Goal: Task Accomplishment & Management: Manage account settings

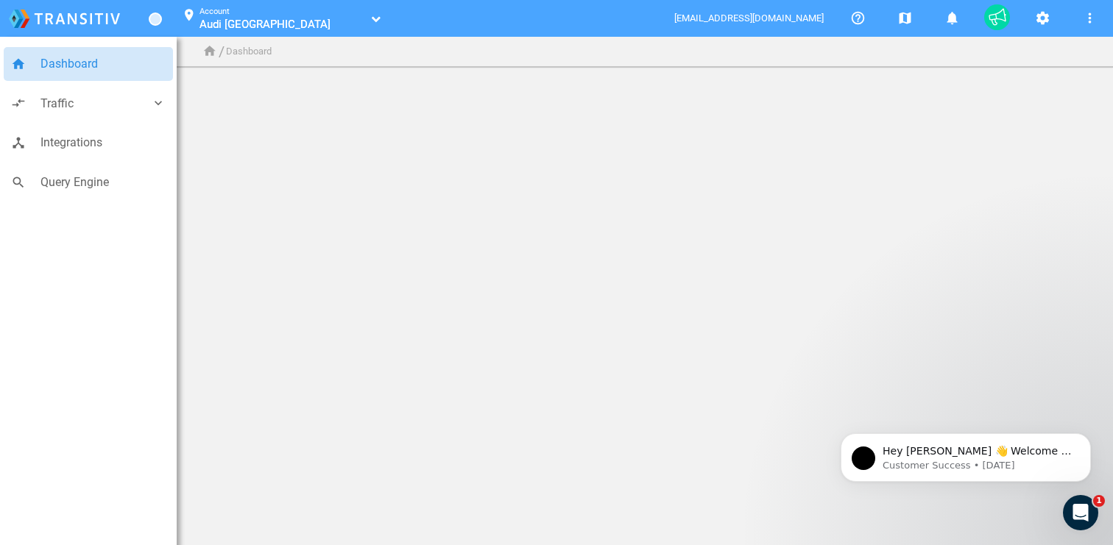
click at [316, 38] on div "home / Dashboard" at bounding box center [342, 51] width 331 height 29
click at [318, 31] on link "Audi [GEOGRAPHIC_DATA]" at bounding box center [282, 24] width 166 height 15
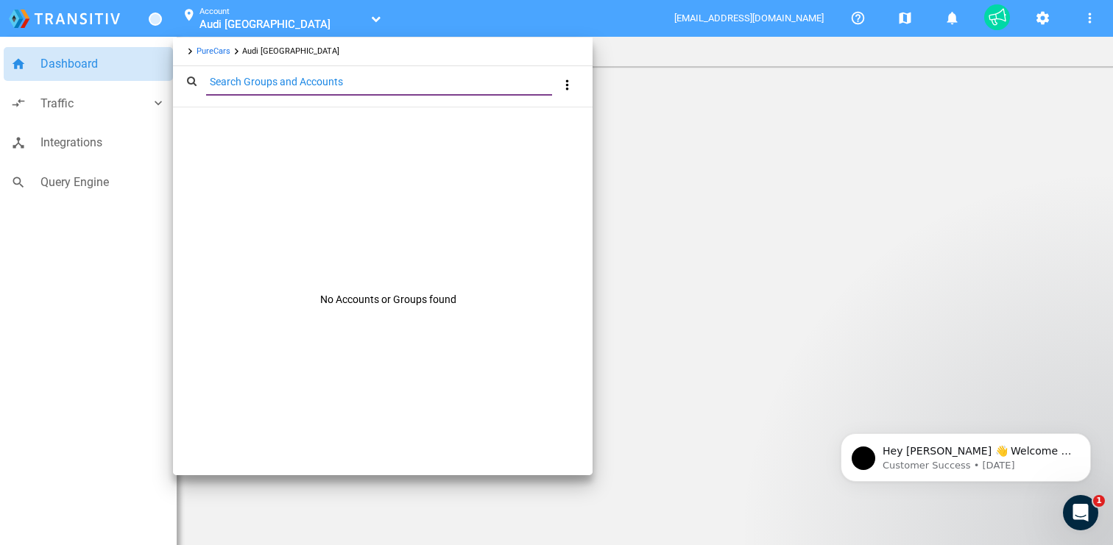
click at [305, 84] on input "Search Groups and Accounts" at bounding box center [382, 82] width 352 height 17
click at [206, 54] on link "PureCars" at bounding box center [213, 51] width 34 height 10
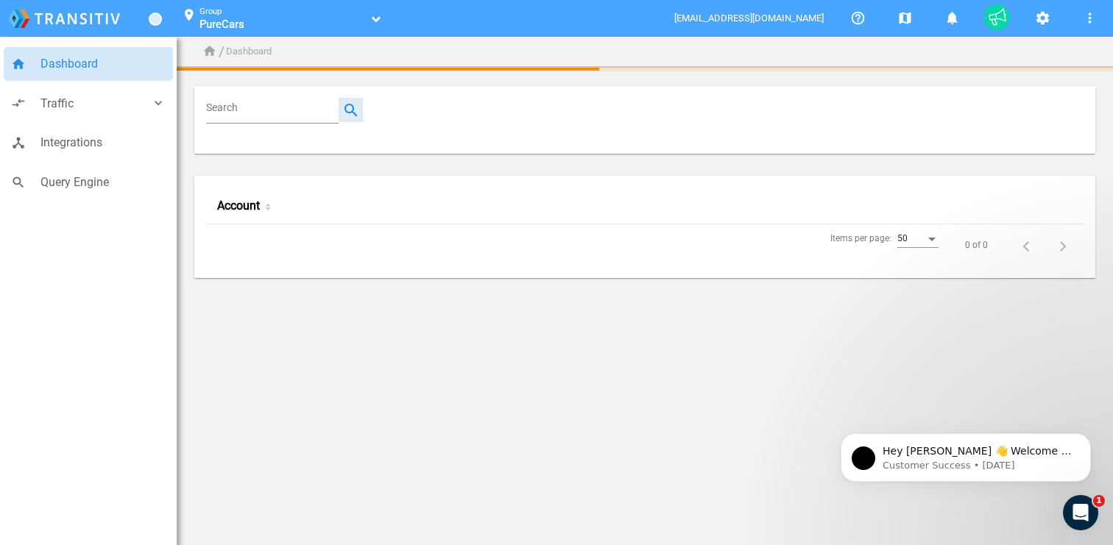
click at [359, 115] on button "button" at bounding box center [350, 110] width 24 height 24
click at [297, 112] on input "Search" at bounding box center [275, 111] width 138 height 18
paste input "Bravo Company Used Car Depot"
type input "Bravo Company Used Car Depot"
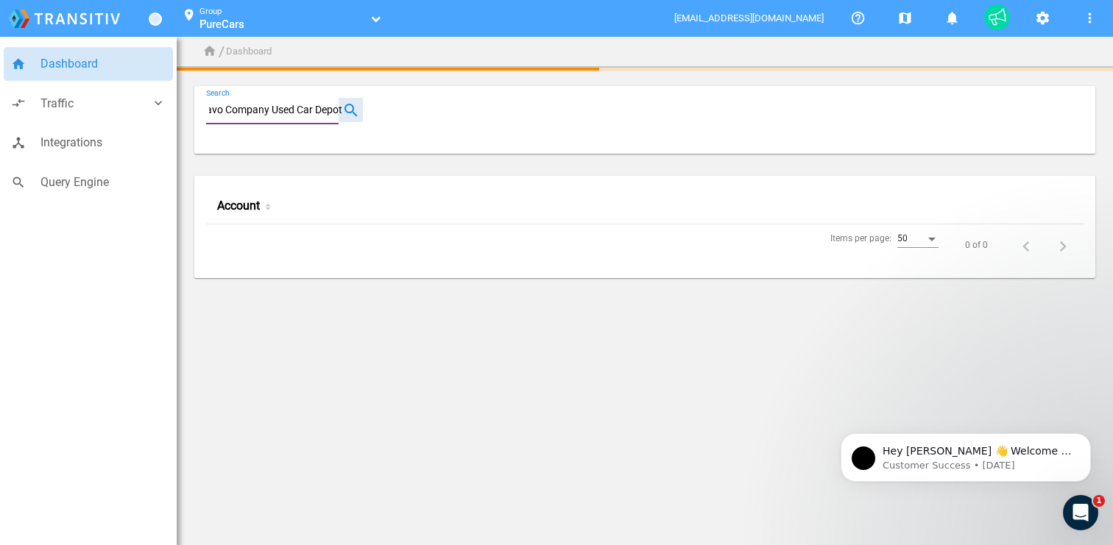
scroll to position [0, 0]
click at [357, 114] on button "button" at bounding box center [350, 110] width 24 height 24
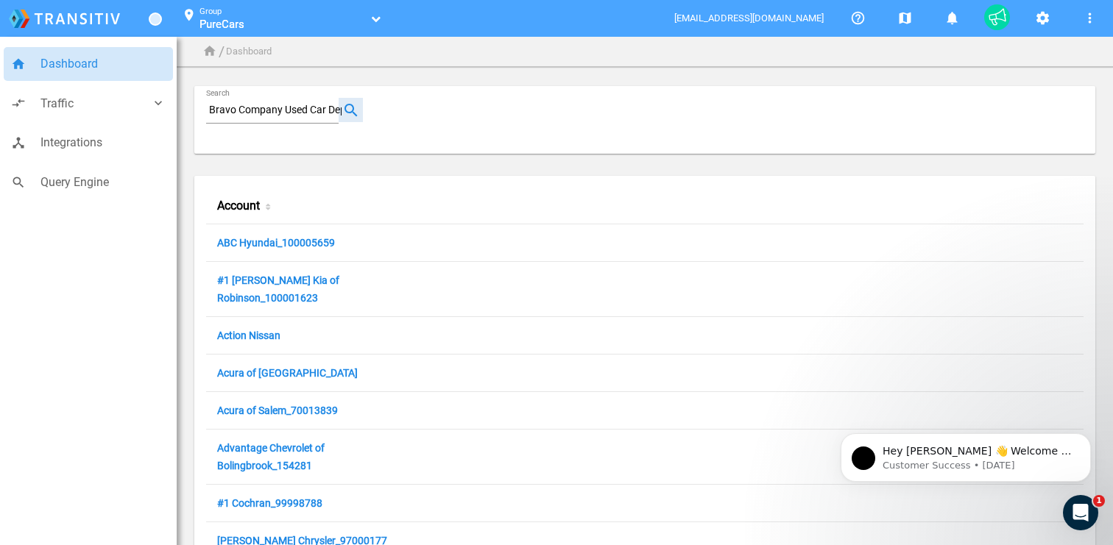
click at [346, 100] on button "button" at bounding box center [350, 110] width 24 height 24
click at [314, 108] on input "Bravo Company Used Car Depot" at bounding box center [275, 111] width 138 height 18
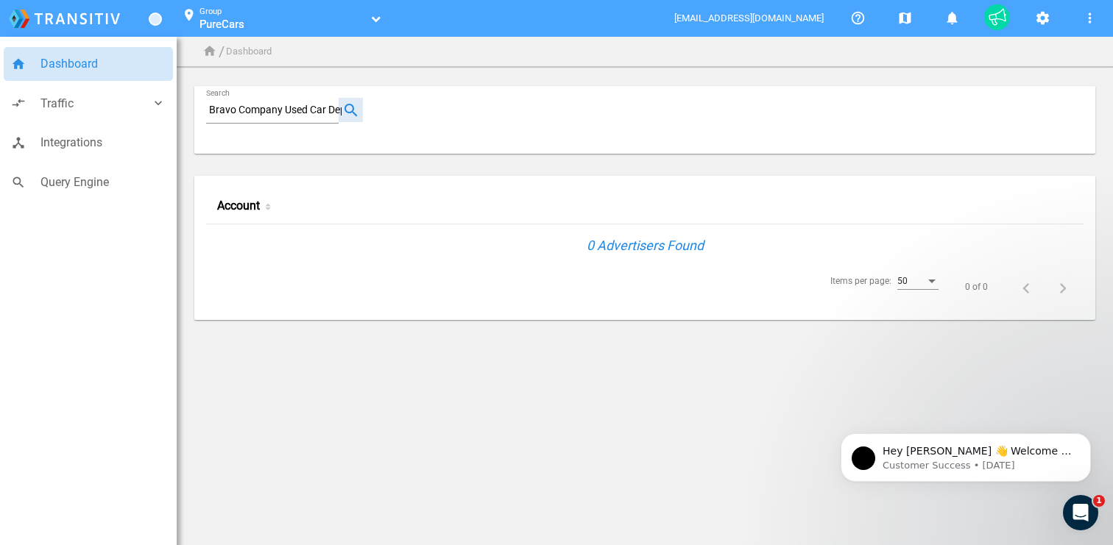
click at [352, 113] on button "button" at bounding box center [350, 110] width 24 height 24
click at [349, 114] on button "button" at bounding box center [350, 110] width 24 height 24
click at [323, 10] on div "Group PureCars PureCars" at bounding box center [283, 14] width 168 height 21
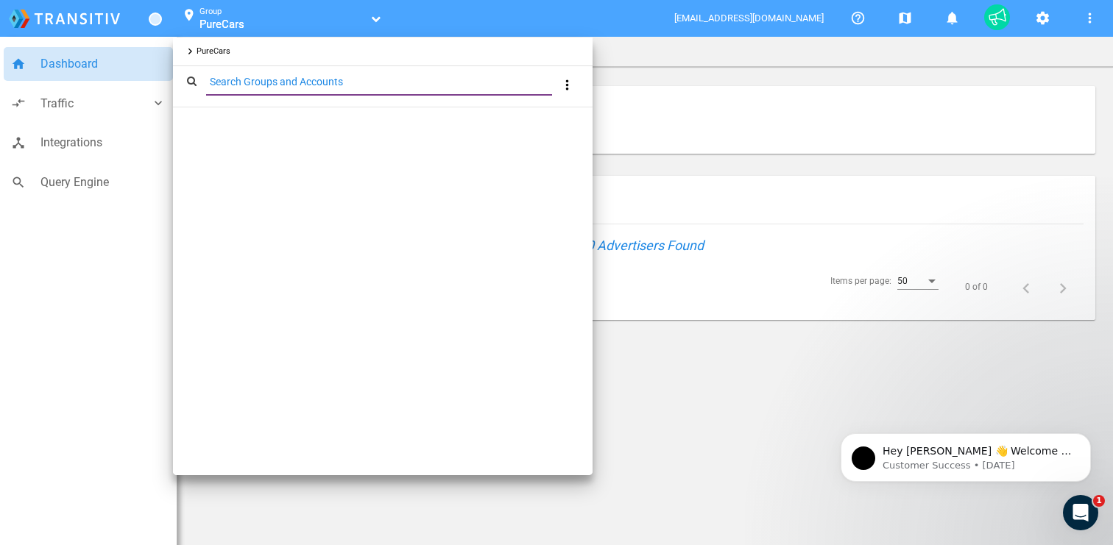
type input "Bravo Company Used Car Depot"
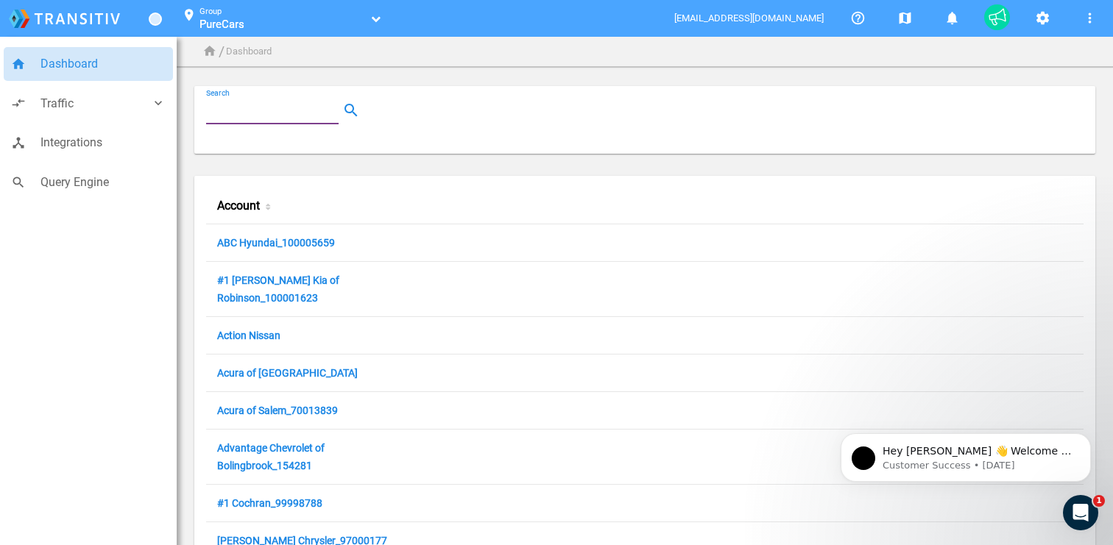
click at [296, 110] on input "Search" at bounding box center [275, 111] width 138 height 18
paste input "Richard Chevrolet"
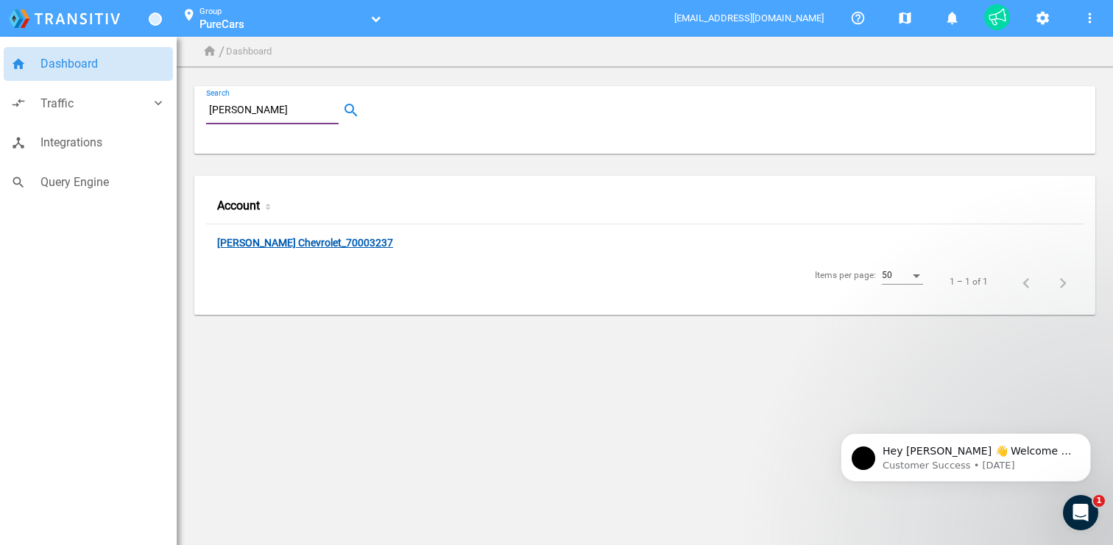
type input "Richard Chevrolet"
click at [290, 243] on link "Richard Chevrolet_70003237" at bounding box center [305, 244] width 176 height 14
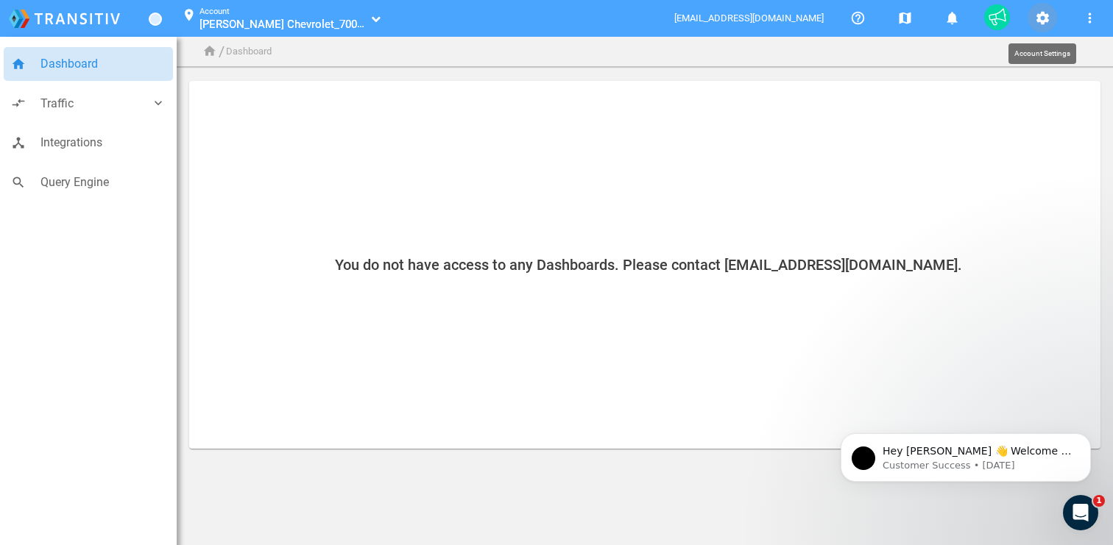
click at [1046, 24] on mat-icon "settings" at bounding box center [1042, 19] width 18 height 18
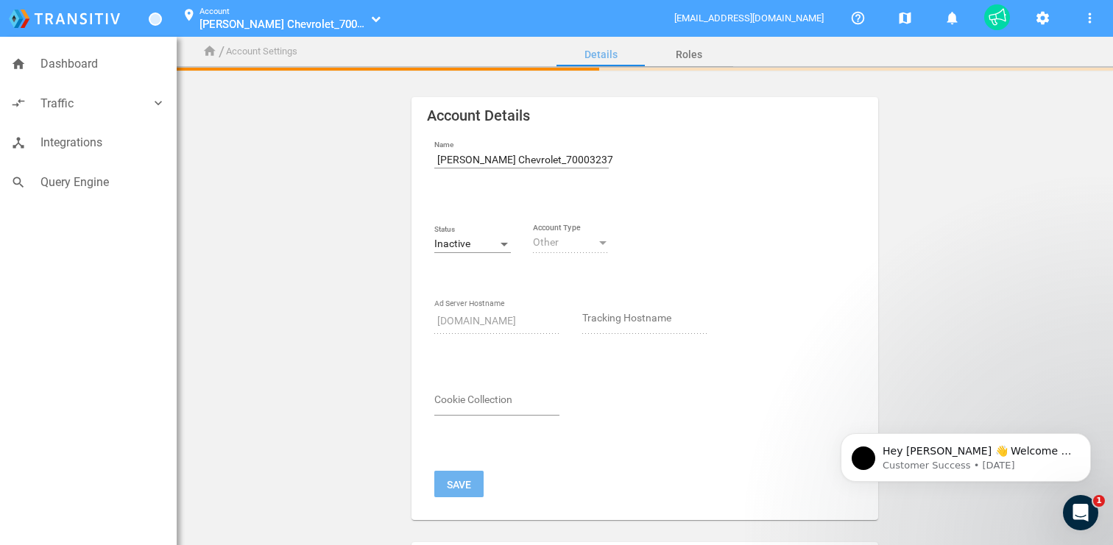
click at [473, 243] on div "Inactive" at bounding box center [465, 244] width 63 height 12
click at [386, 275] on div at bounding box center [556, 272] width 1113 height 545
click at [341, 28] on link "Richard Chevrolet_70003237" at bounding box center [282, 24] width 166 height 15
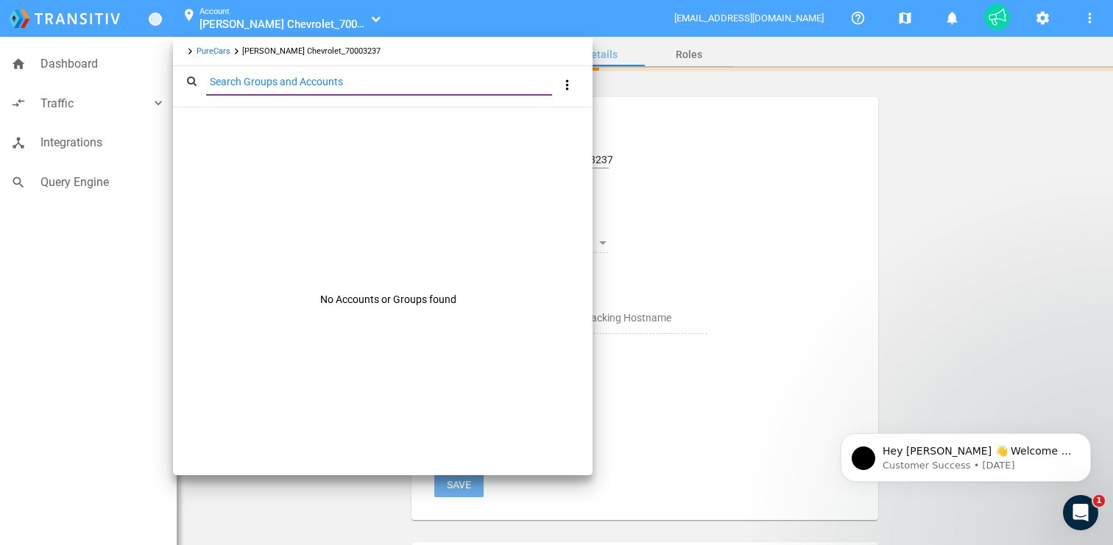
click at [219, 53] on link "PureCars" at bounding box center [213, 51] width 34 height 10
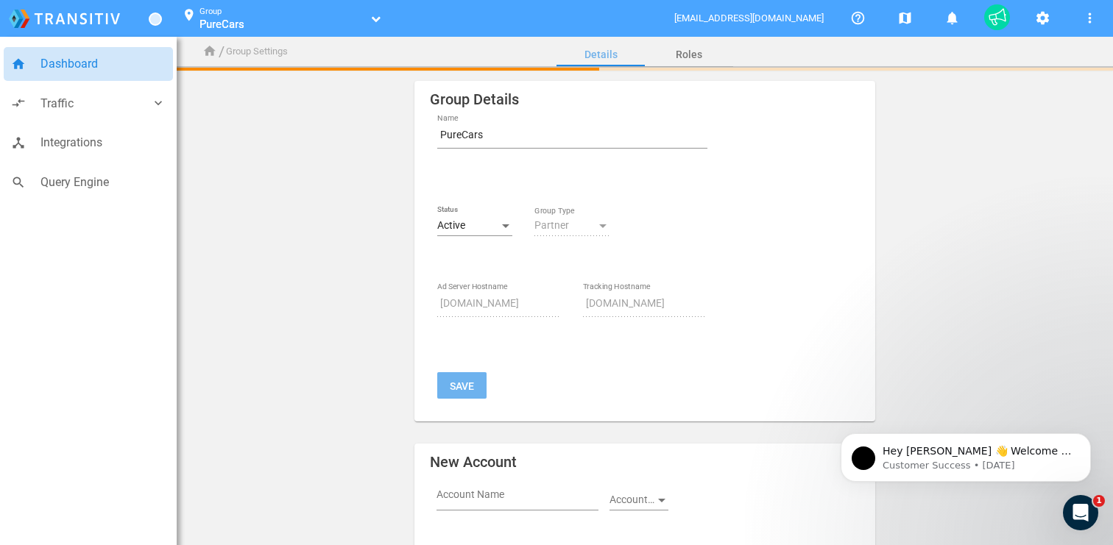
click at [68, 71] on span "Dashboard" at bounding box center [102, 63] width 125 height 19
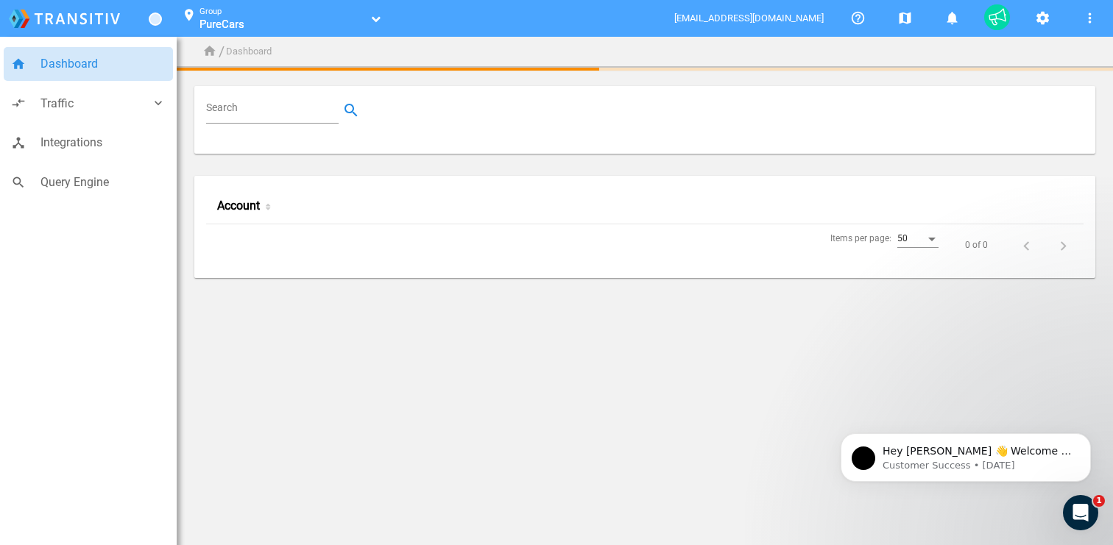
click at [247, 21] on link "PureCars" at bounding box center [282, 24] width 166 height 15
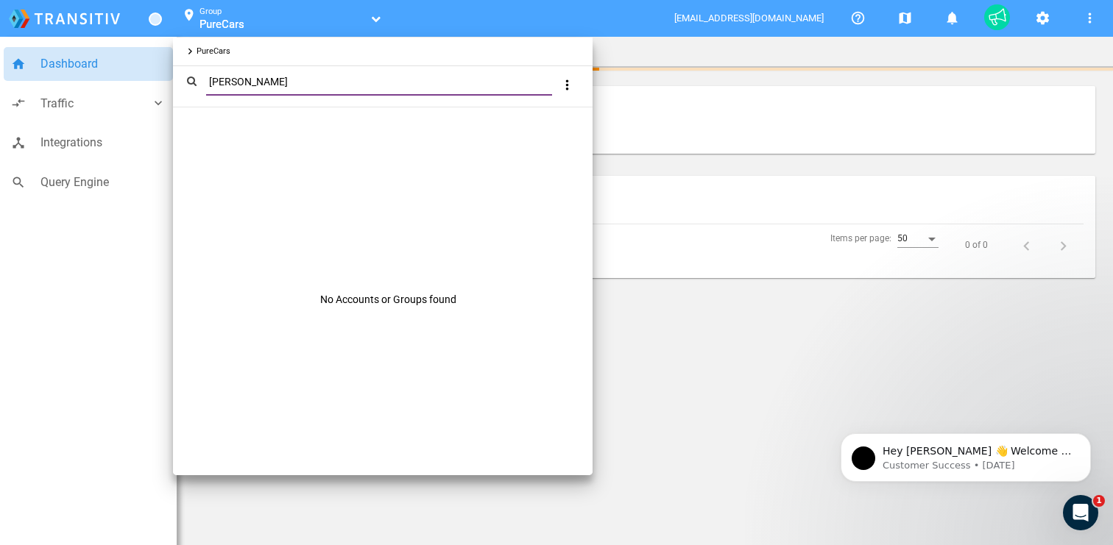
type input "Richard Chevrolet"
click at [617, 121] on div at bounding box center [556, 272] width 1113 height 545
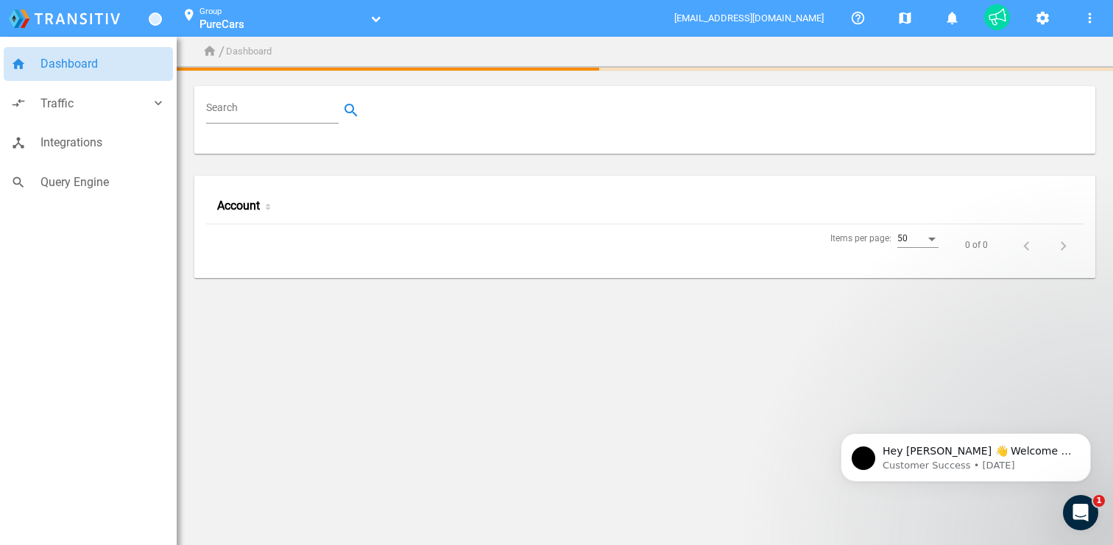
click at [273, 113] on input "Search" at bounding box center [275, 111] width 138 height 18
paste input "Richard Chevrolet"
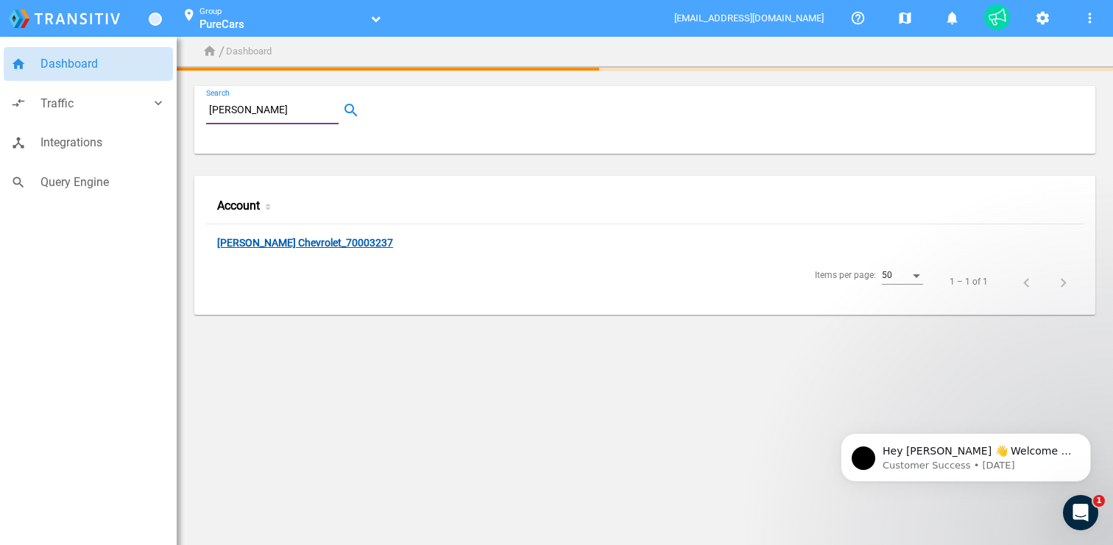
type input "Richard Chevrolet"
click at [283, 238] on link "Richard Chevrolet_70003237" at bounding box center [305, 244] width 176 height 14
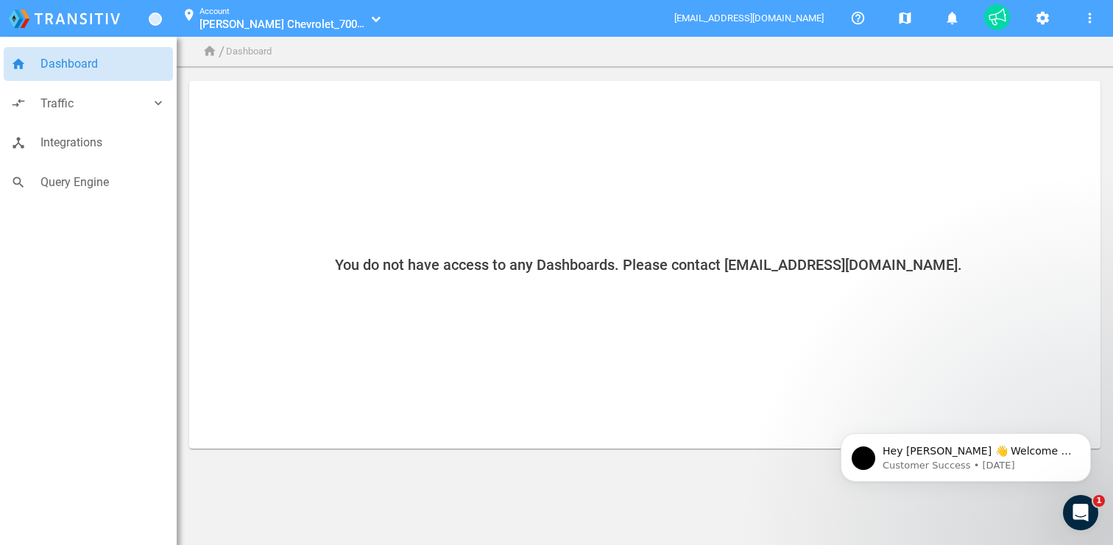
click at [1024, 11] on li "settings" at bounding box center [1041, 18] width 47 height 37
click at [1034, 15] on mat-icon "settings" at bounding box center [1042, 19] width 18 height 18
